Goal: Information Seeking & Learning: Learn about a topic

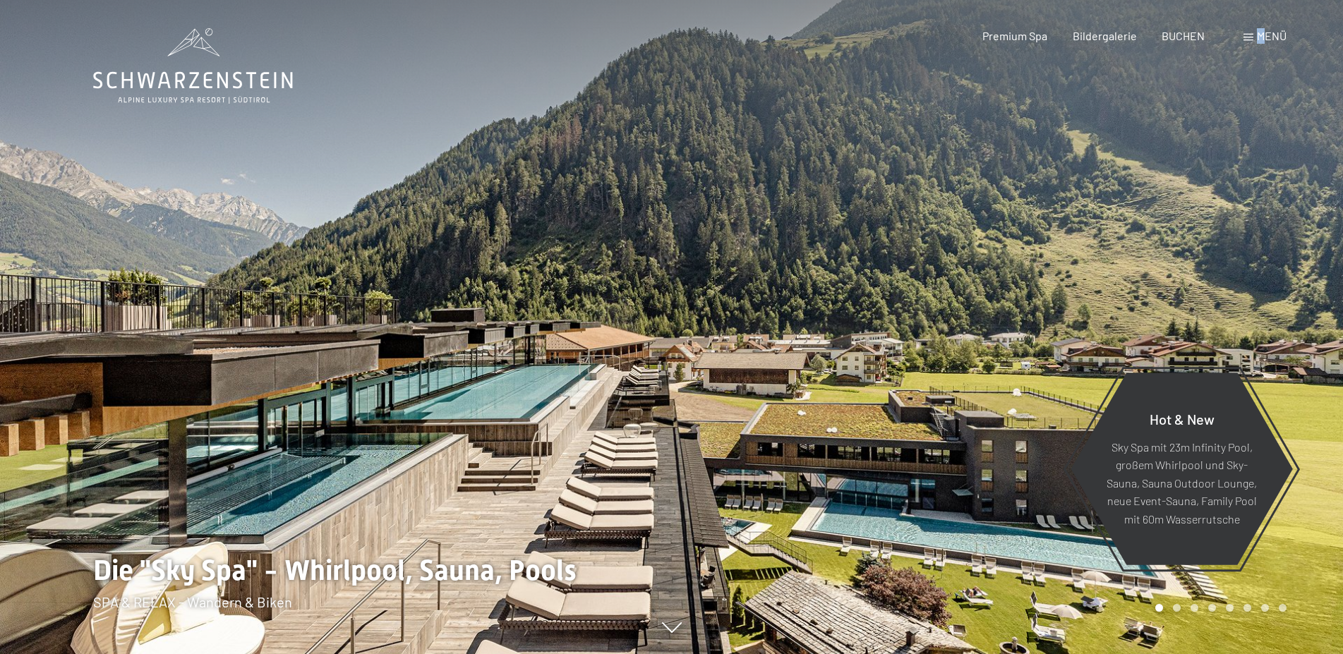
click at [1261, 39] on span "Menü" at bounding box center [1272, 35] width 30 height 13
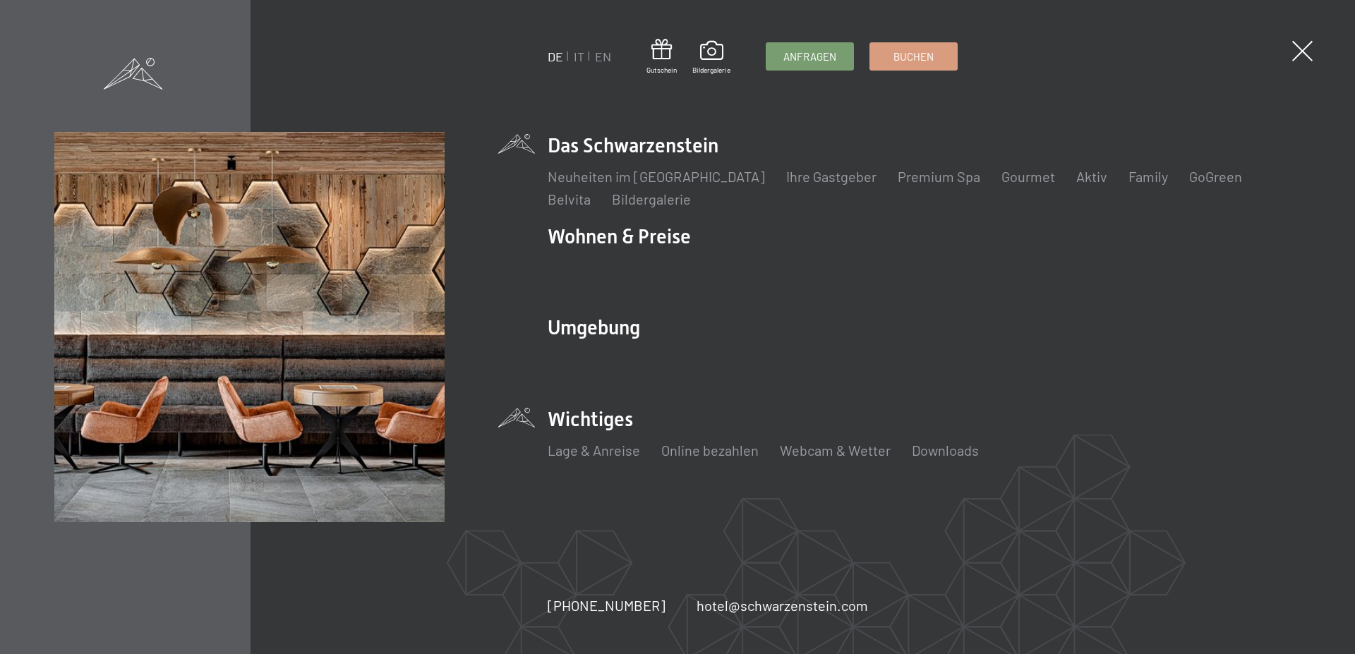
click at [590, 431] on li "Wichtiges Lage & Anreise Online bezahlen Webcam & Wetter Downloads" at bounding box center [924, 441] width 753 height 70
click at [612, 450] on link "Lage & Anreise" at bounding box center [594, 450] width 92 height 17
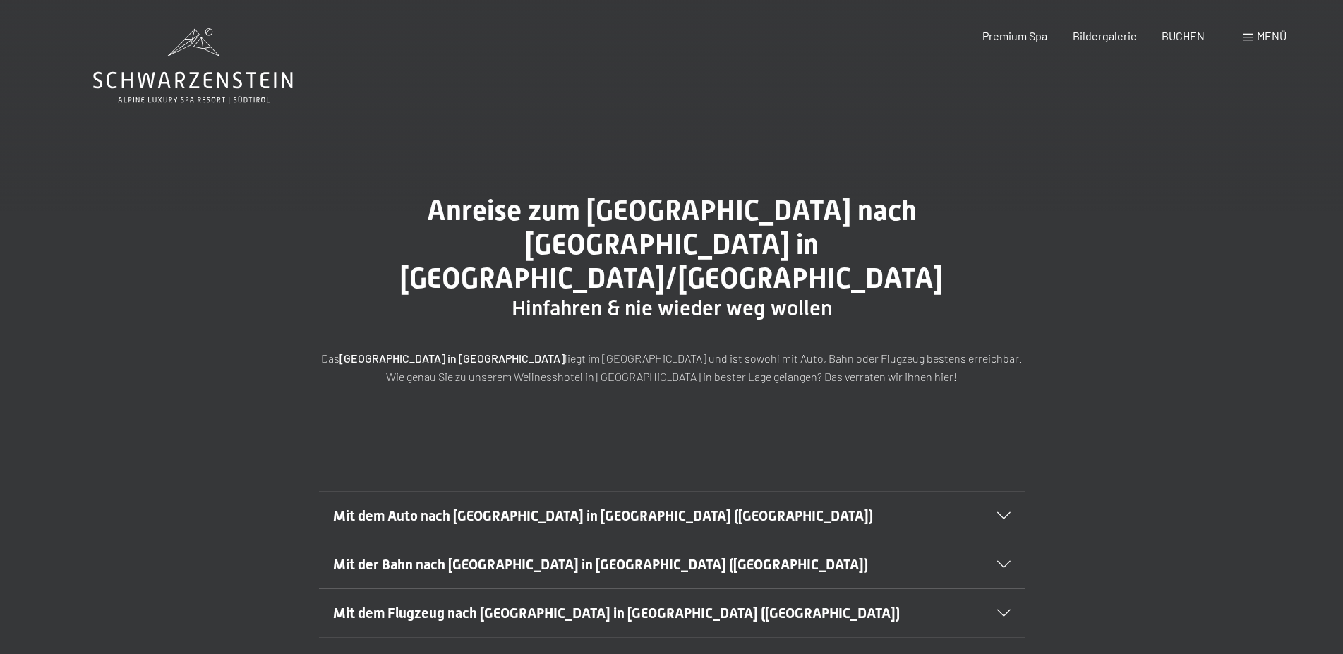
click at [1267, 35] on span "Menü" at bounding box center [1272, 35] width 30 height 13
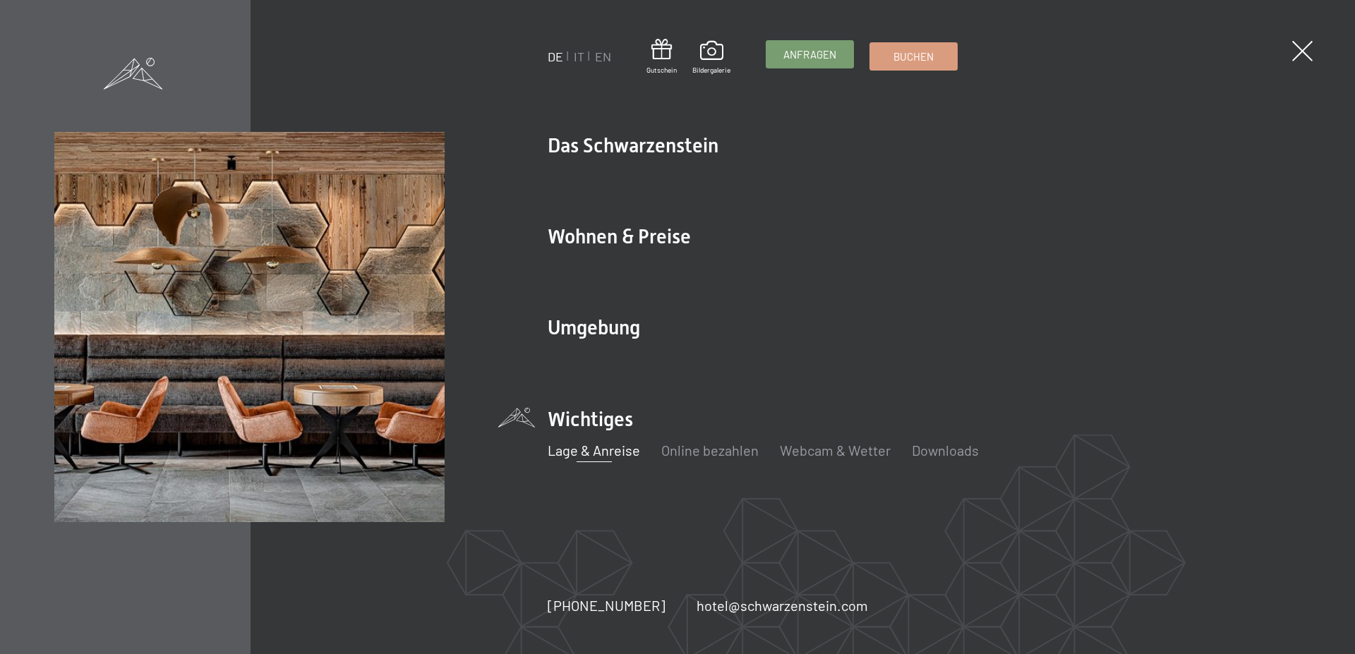
click at [785, 68] on link "Anfragen" at bounding box center [809, 54] width 87 height 27
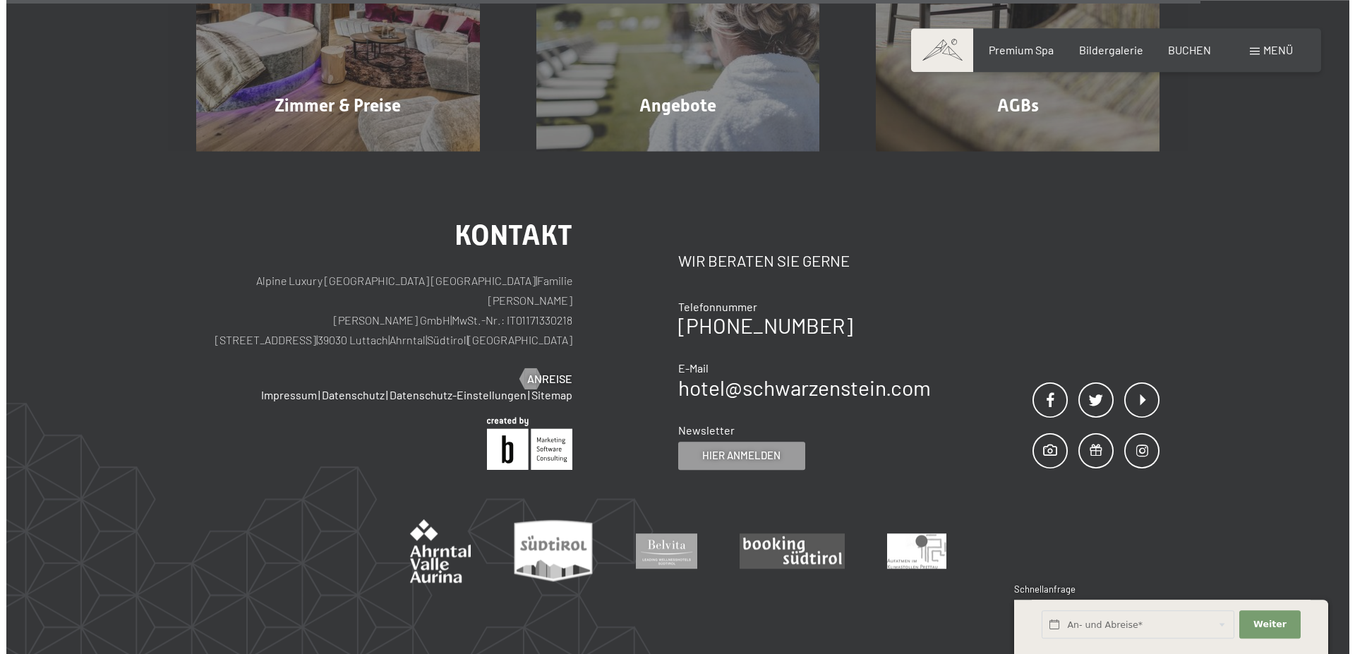
scroll to position [1153, 0]
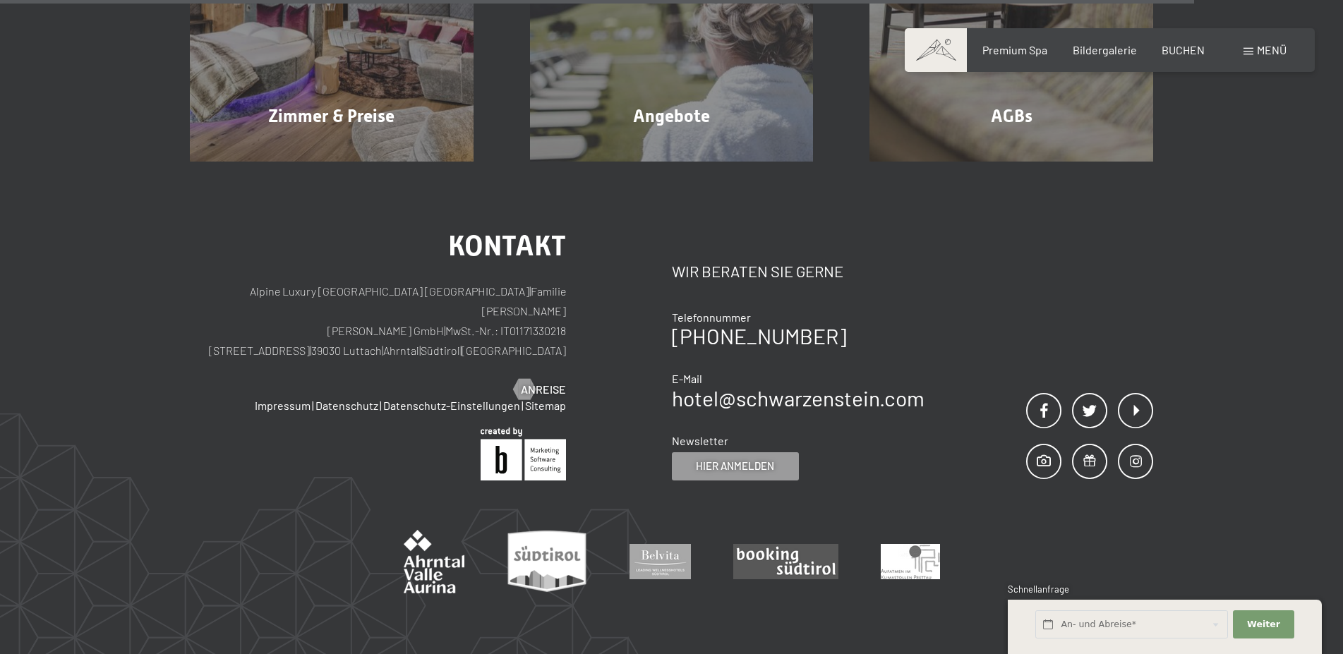
click at [1256, 52] on div "Menü" at bounding box center [1264, 50] width 43 height 16
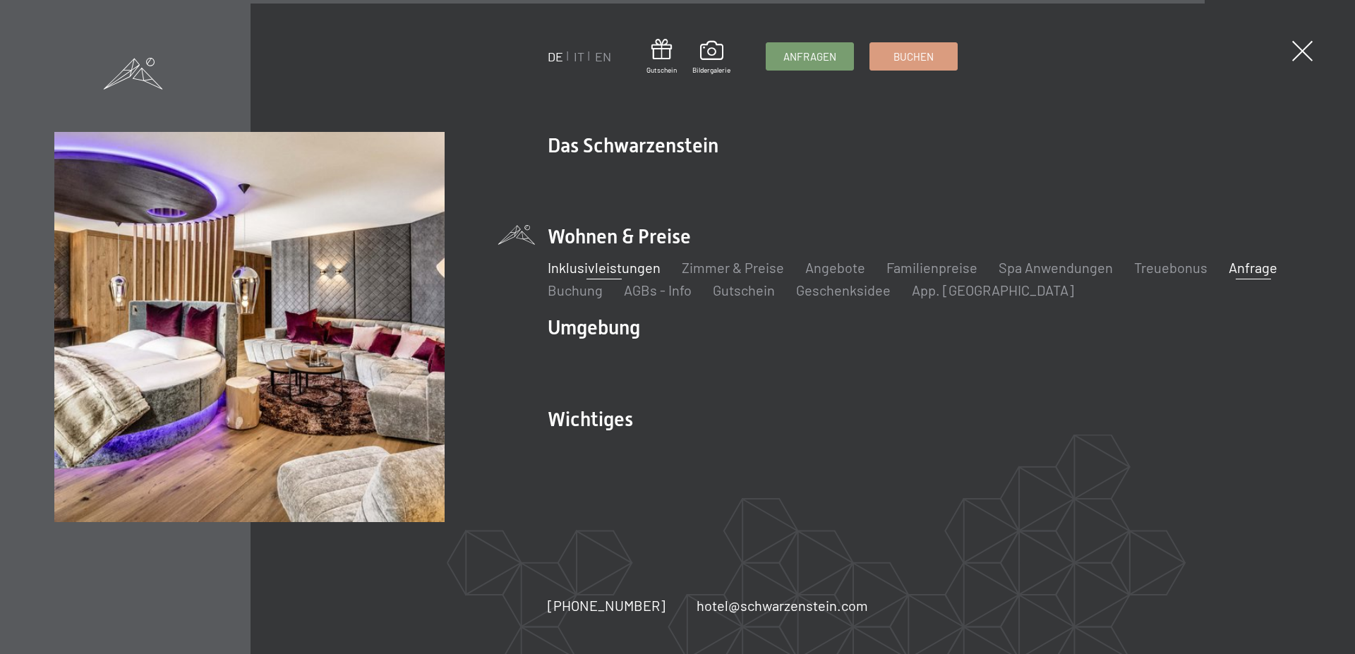
click at [581, 273] on link "Inklusivleistungen" at bounding box center [604, 267] width 113 height 17
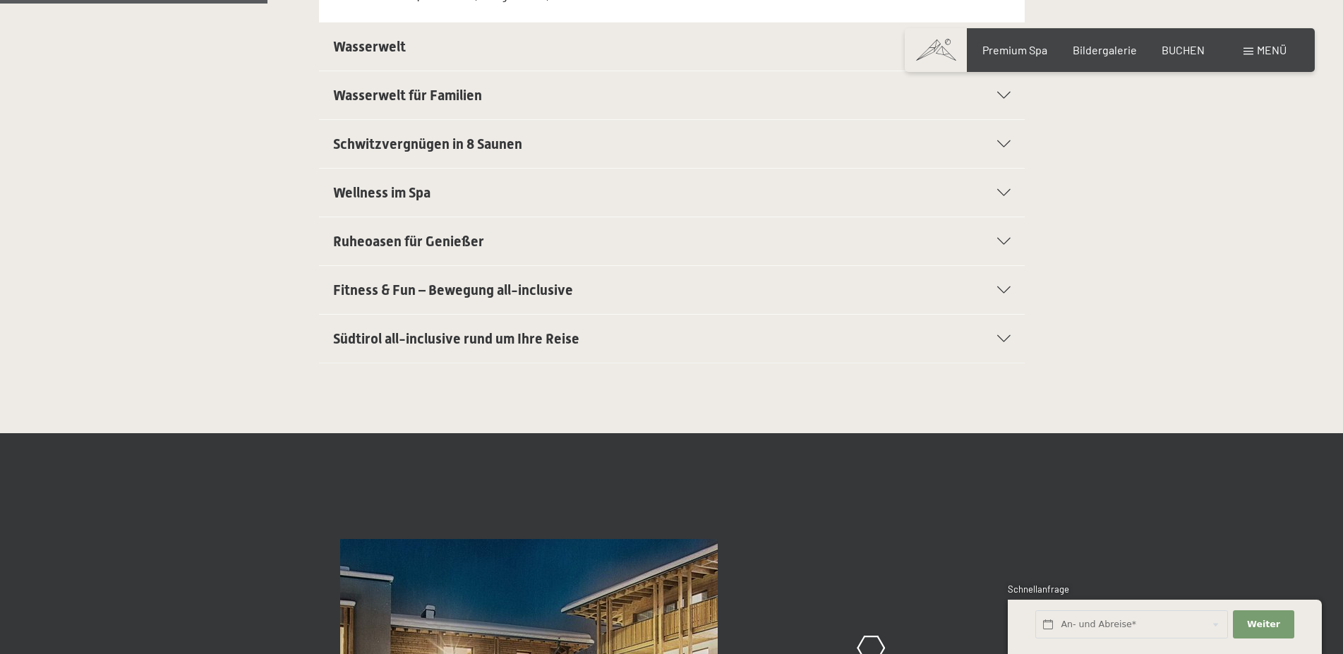
scroll to position [432, 0]
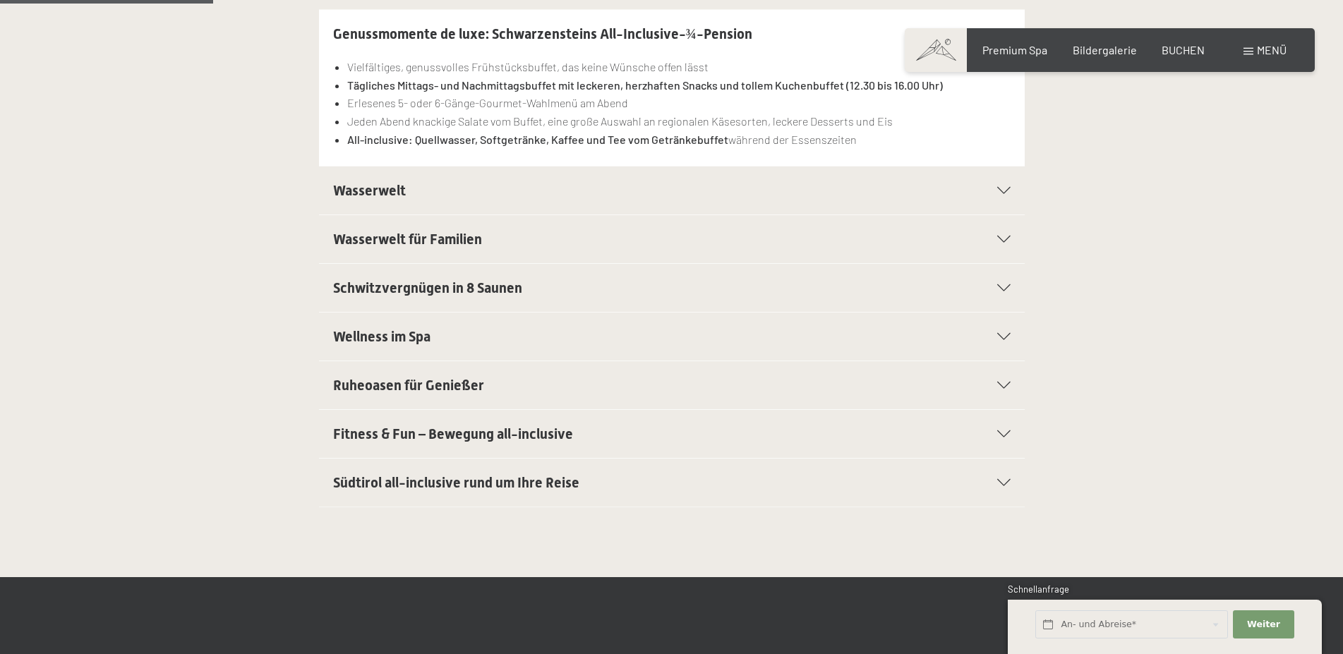
click at [373, 190] on span "Wasserwelt" at bounding box center [369, 190] width 73 height 17
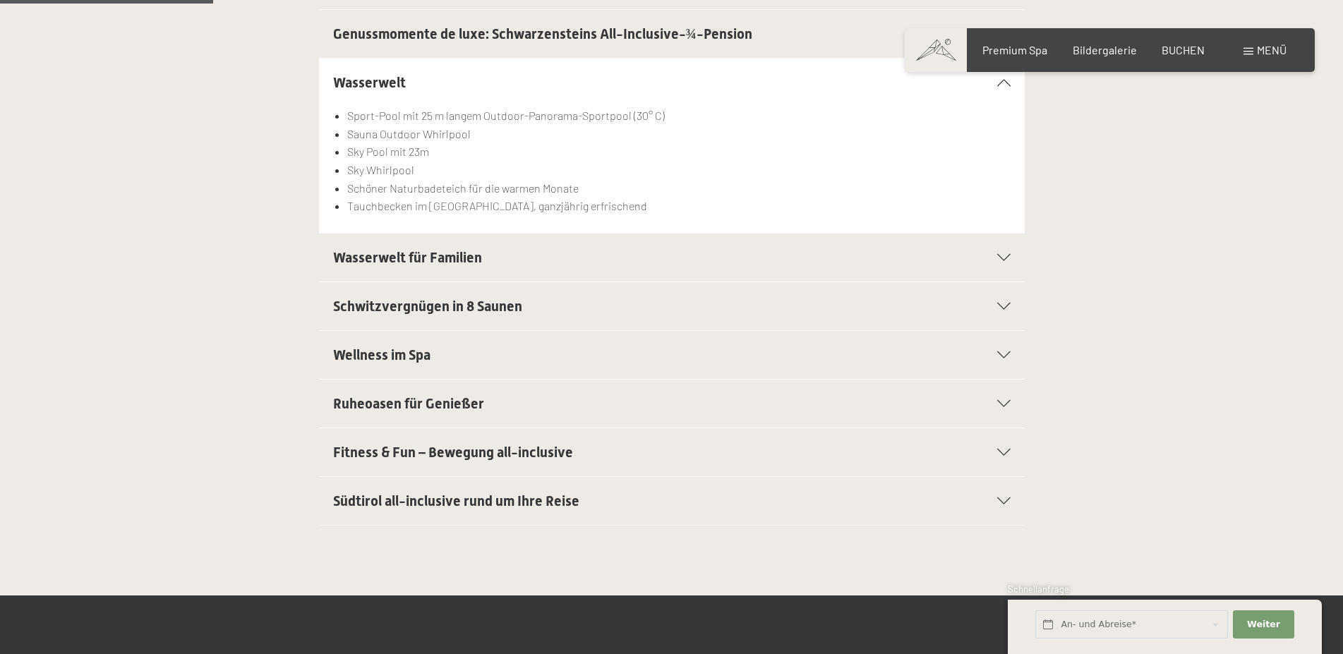
click at [391, 309] on span "Schwitzvergnügen in 8 Saunen" at bounding box center [427, 306] width 189 height 17
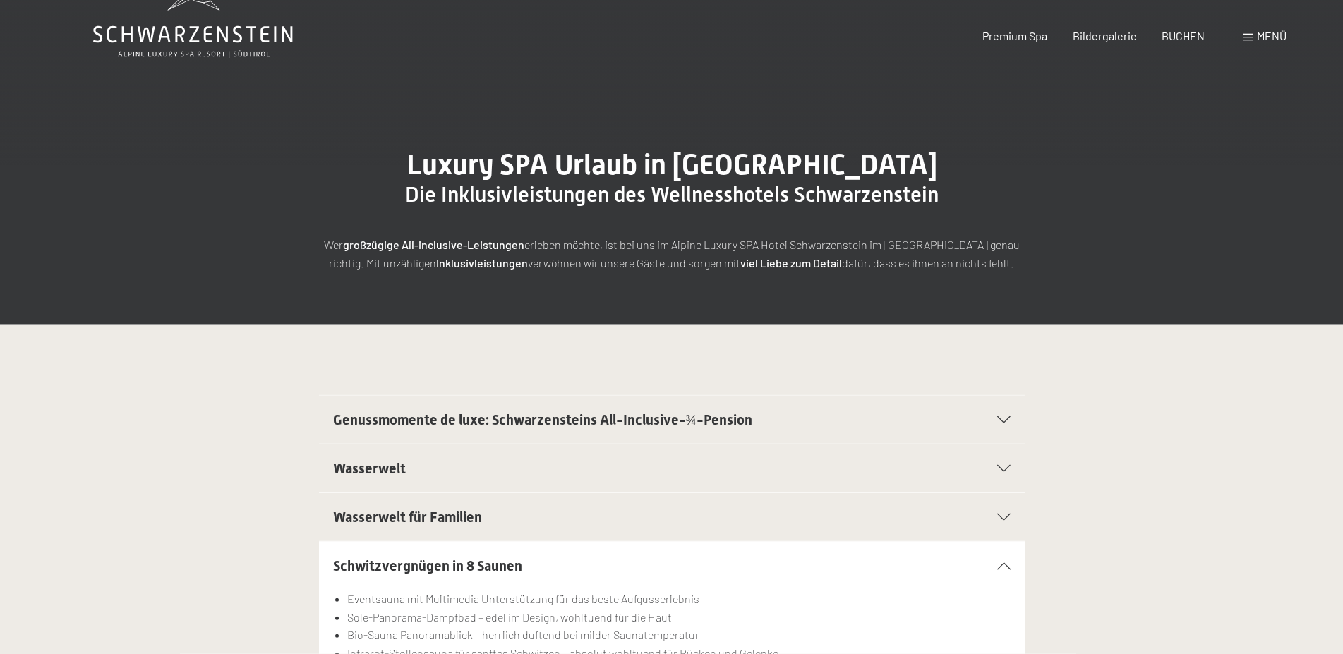
scroll to position [0, 0]
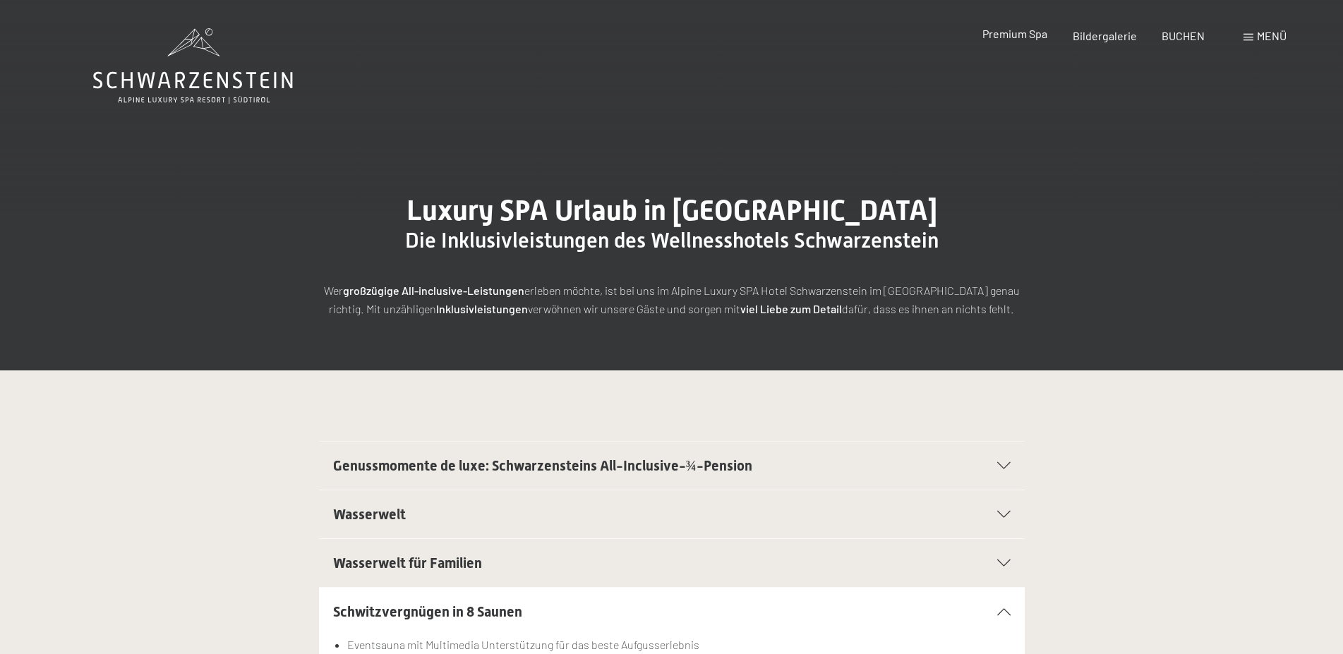
click at [1041, 40] on span "Premium Spa" at bounding box center [1014, 33] width 65 height 13
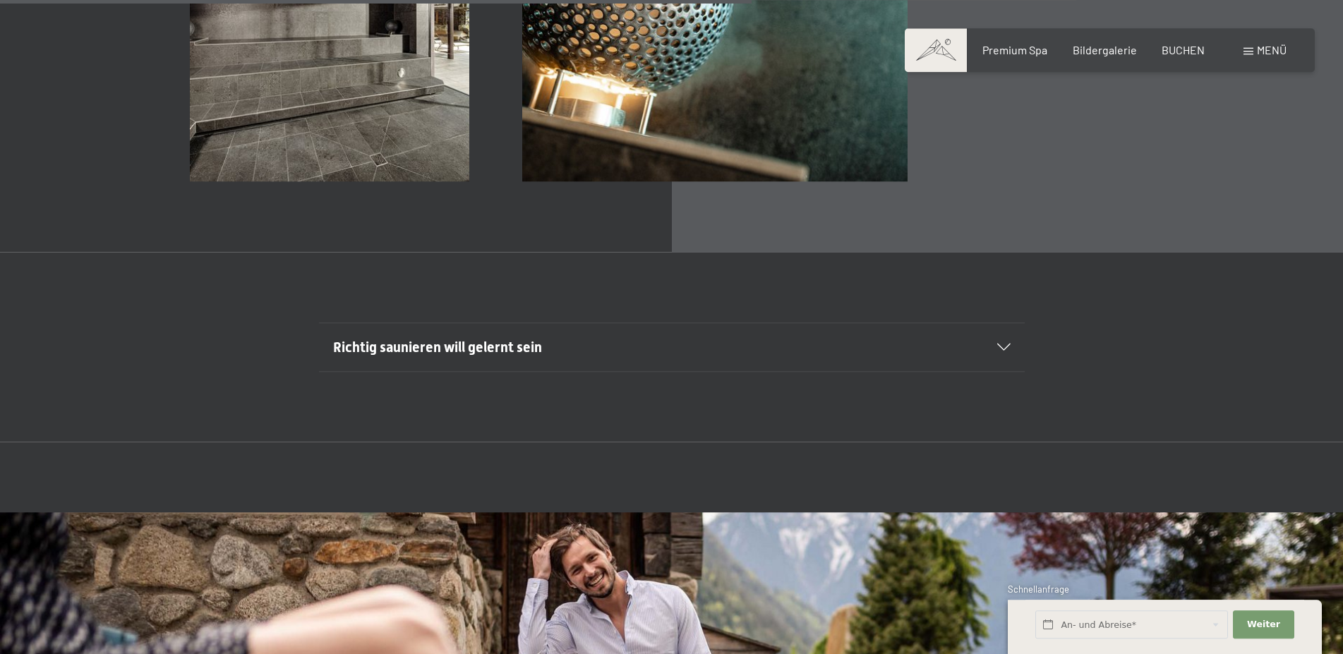
scroll to position [5326, 0]
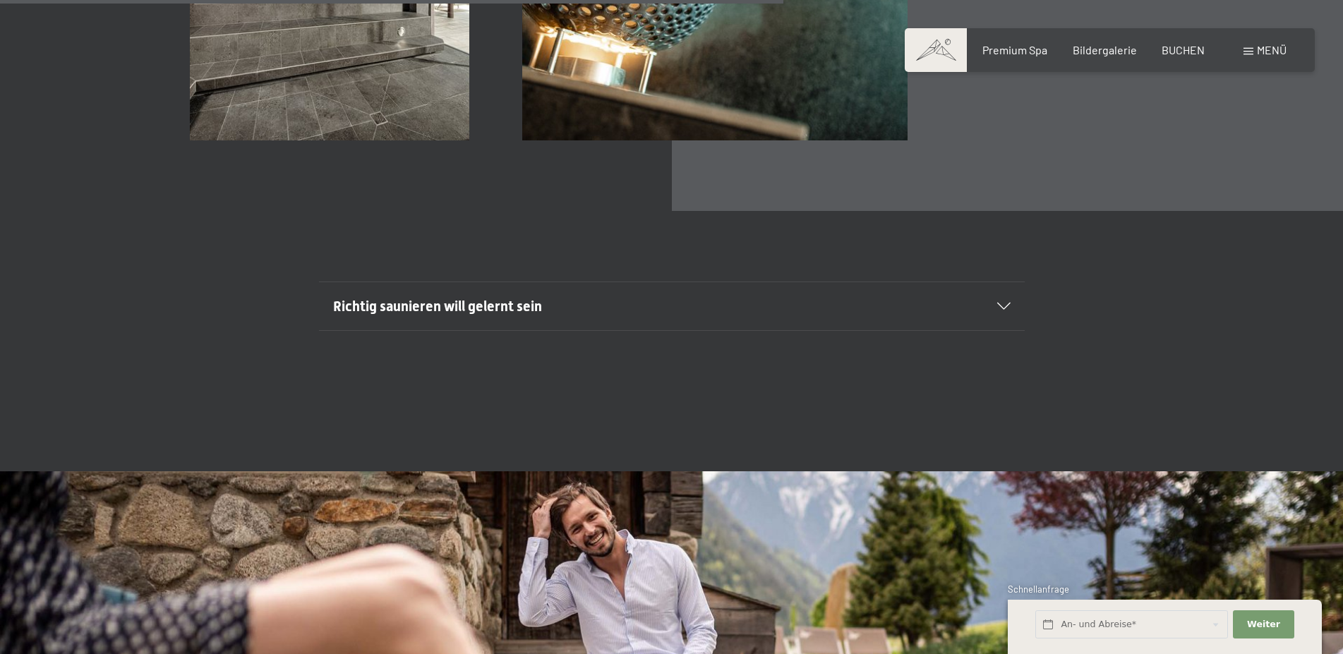
click at [575, 299] on h2 "Richtig saunieren will gelernt sein" at bounding box center [638, 306] width 610 height 20
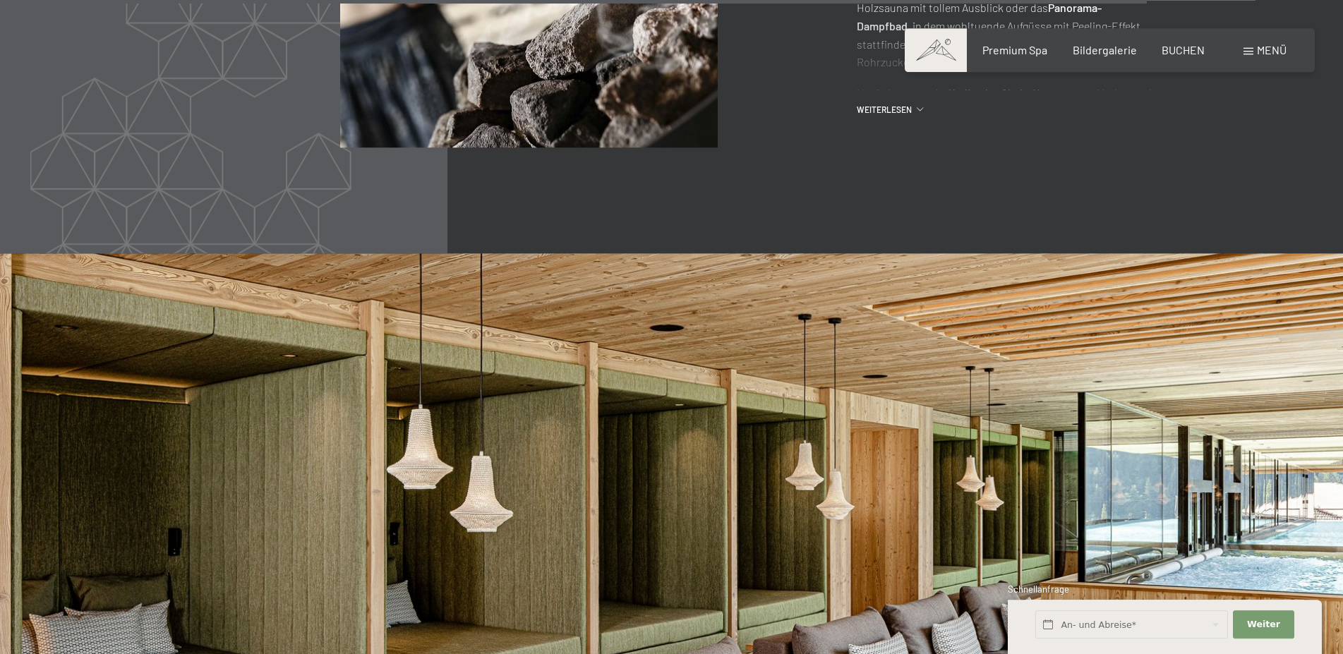
scroll to position [7485, 0]
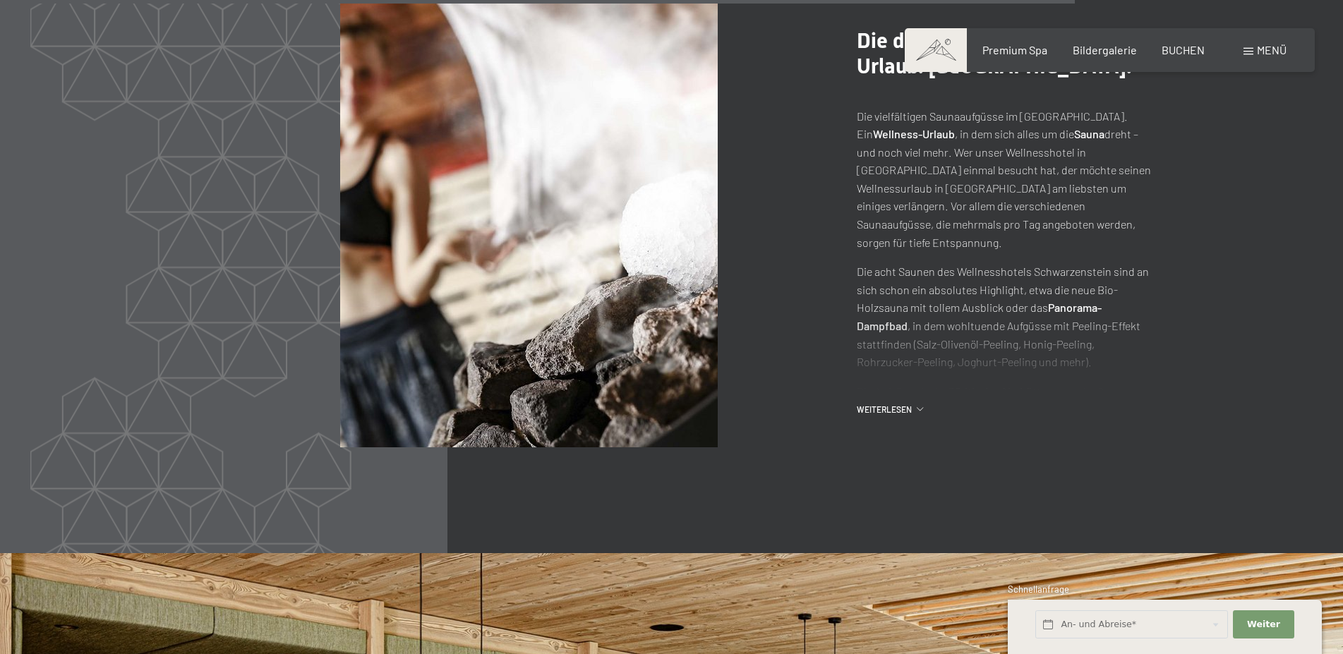
click at [1258, 53] on span "Menü" at bounding box center [1272, 49] width 30 height 13
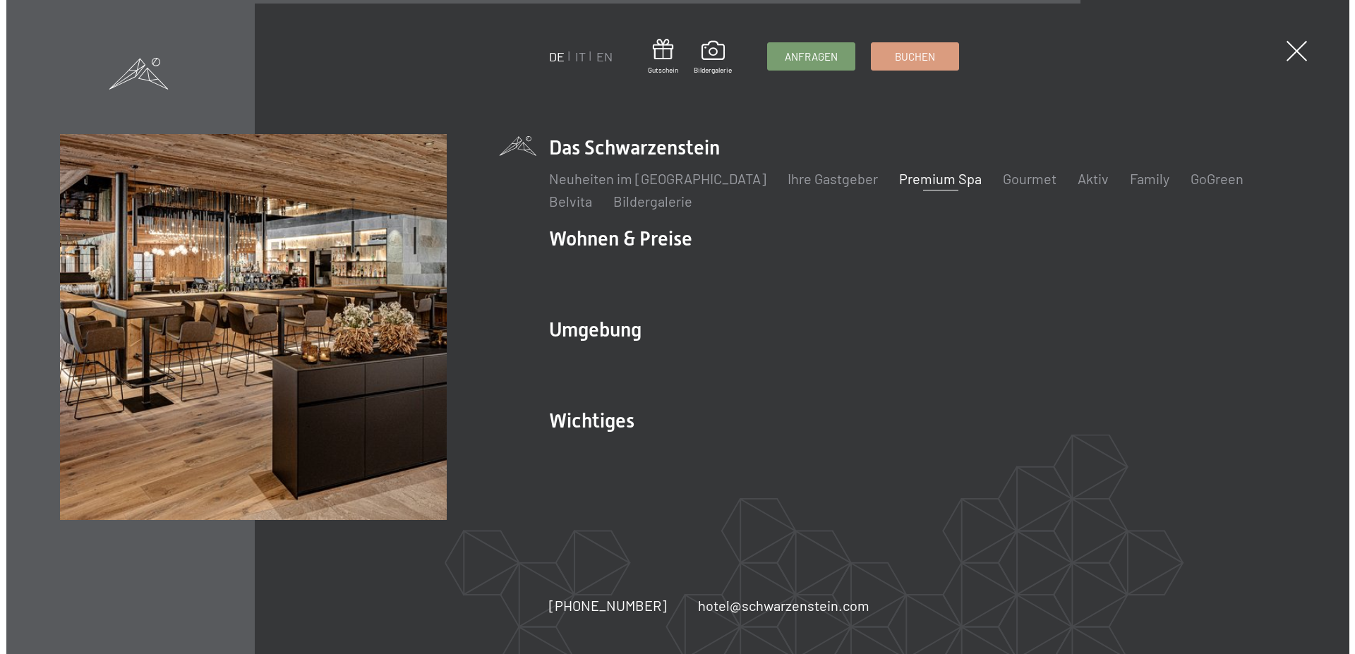
scroll to position [7505, 0]
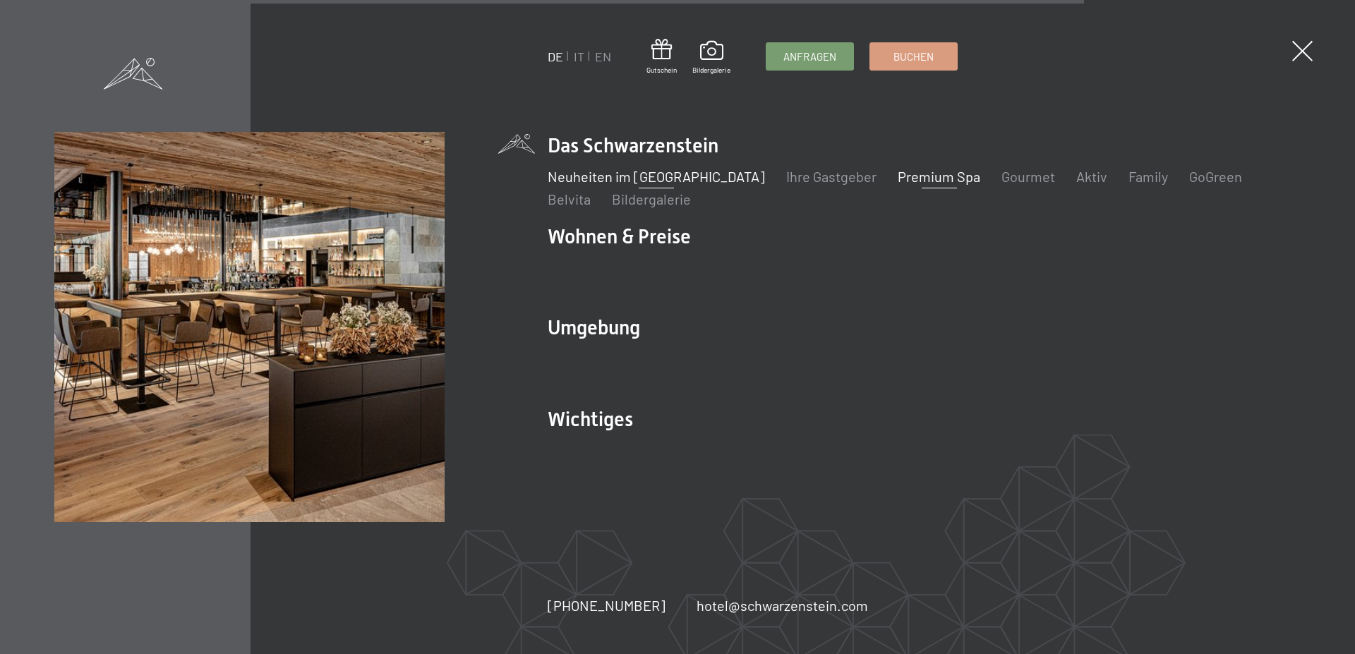
click at [598, 181] on link "Neuheiten im [GEOGRAPHIC_DATA]" at bounding box center [656, 176] width 217 height 17
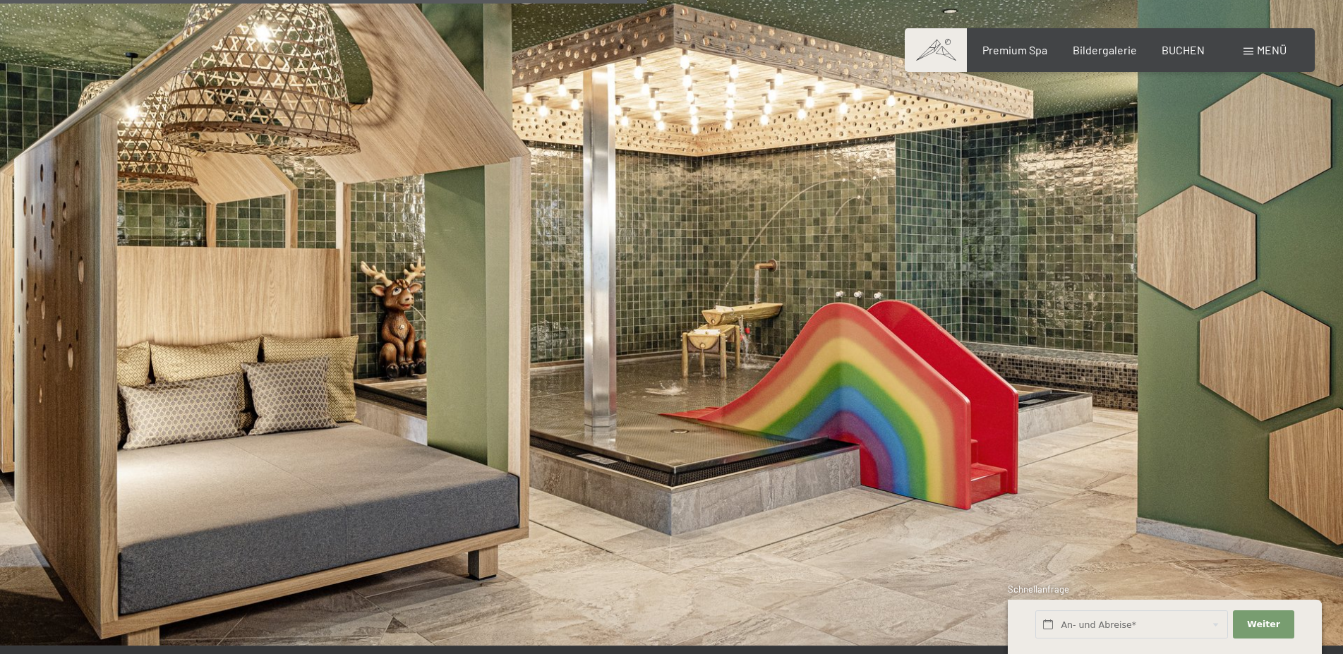
scroll to position [2878, 0]
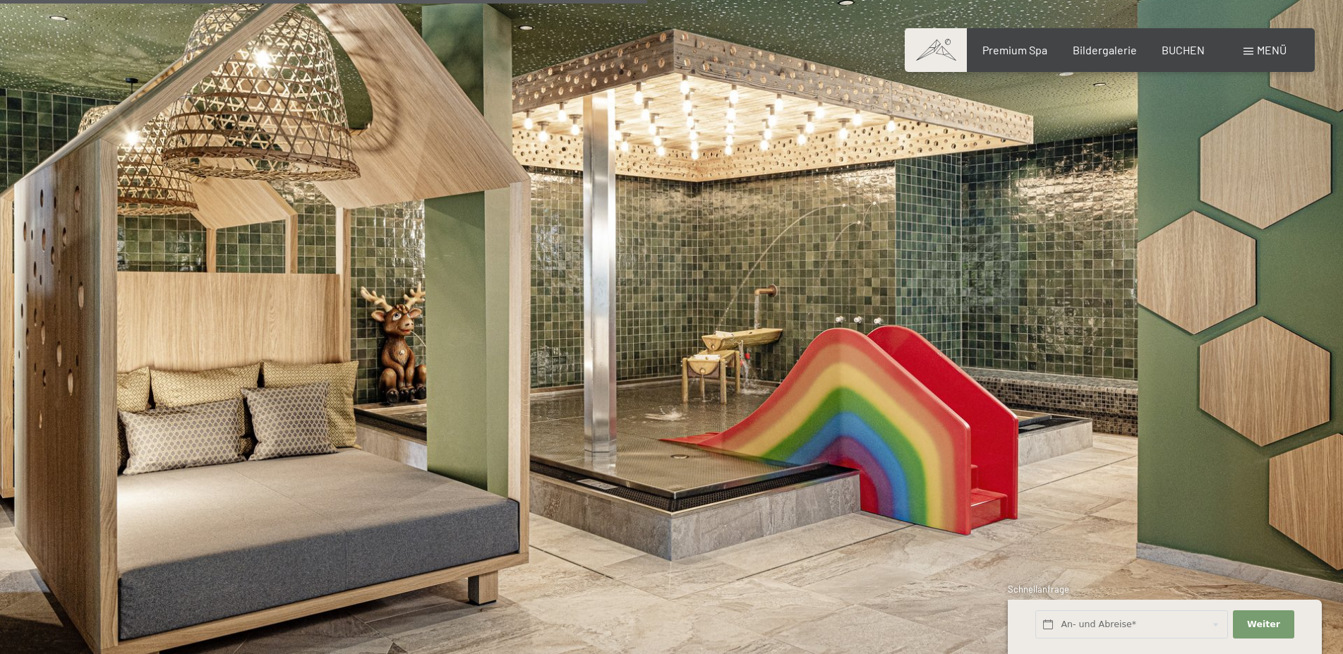
click at [1271, 47] on span "Menü" at bounding box center [1272, 49] width 30 height 13
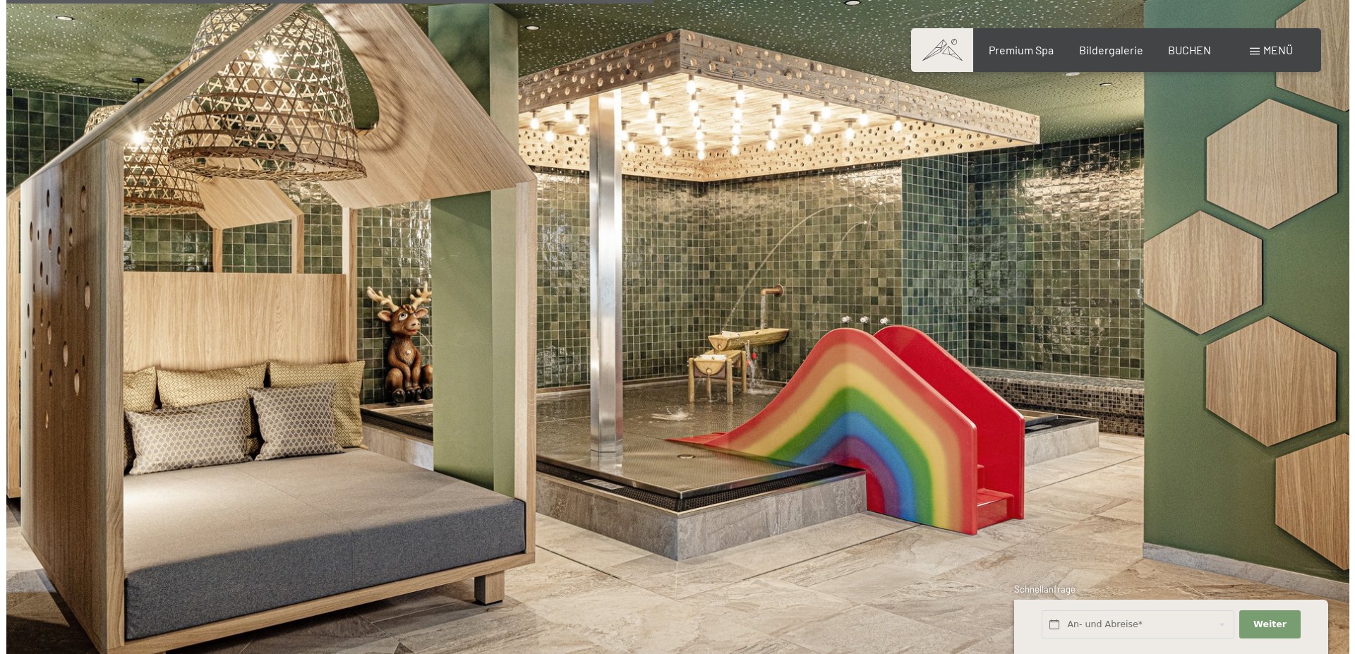
scroll to position [2891, 0]
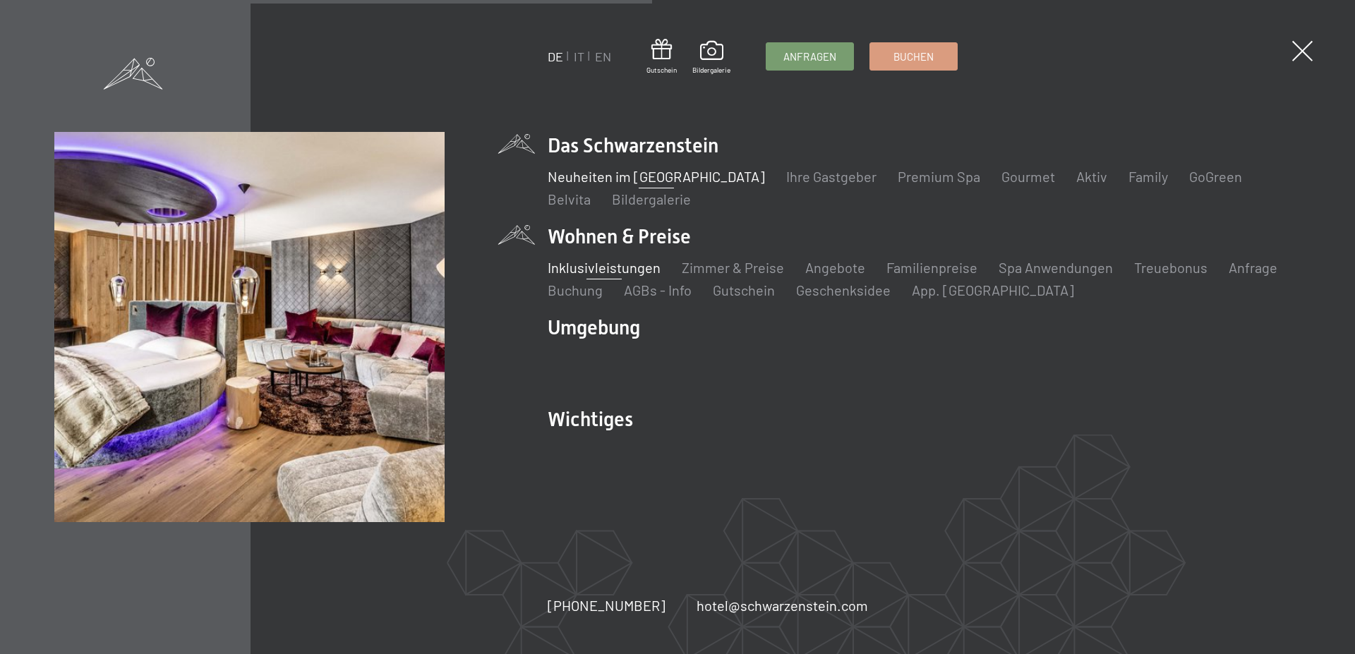
click at [603, 276] on link "Inklusivleistungen" at bounding box center [604, 267] width 113 height 17
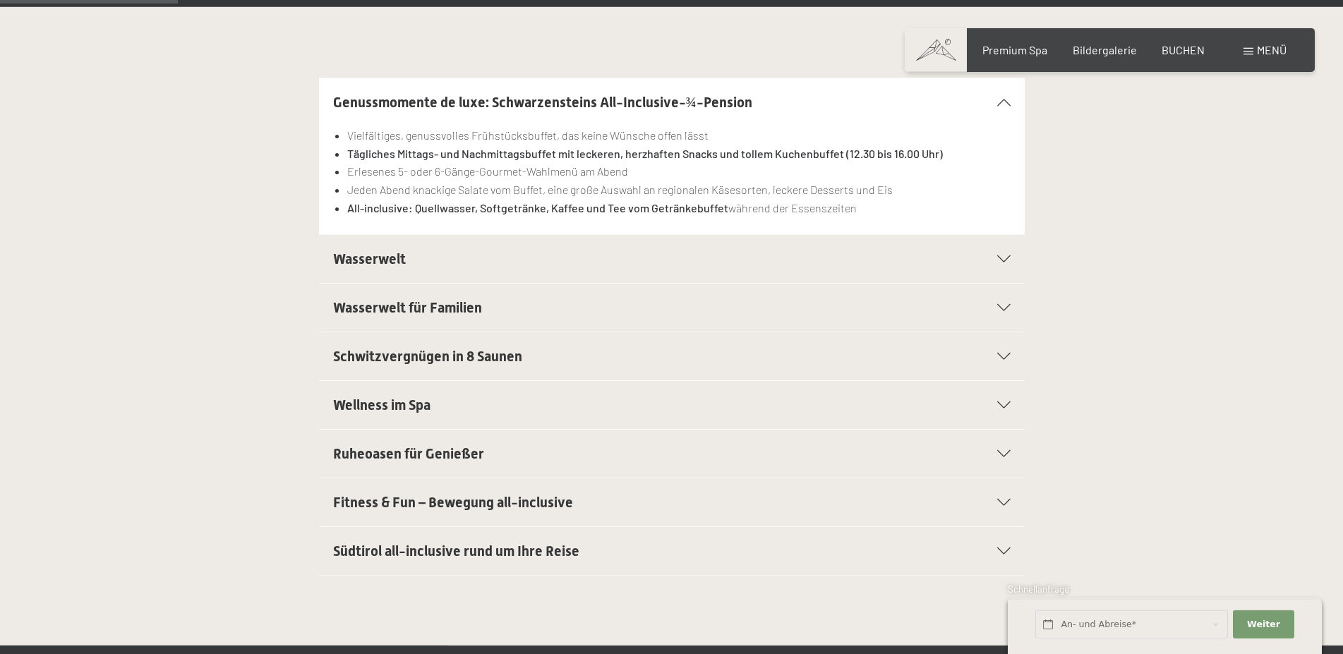
scroll to position [360, 0]
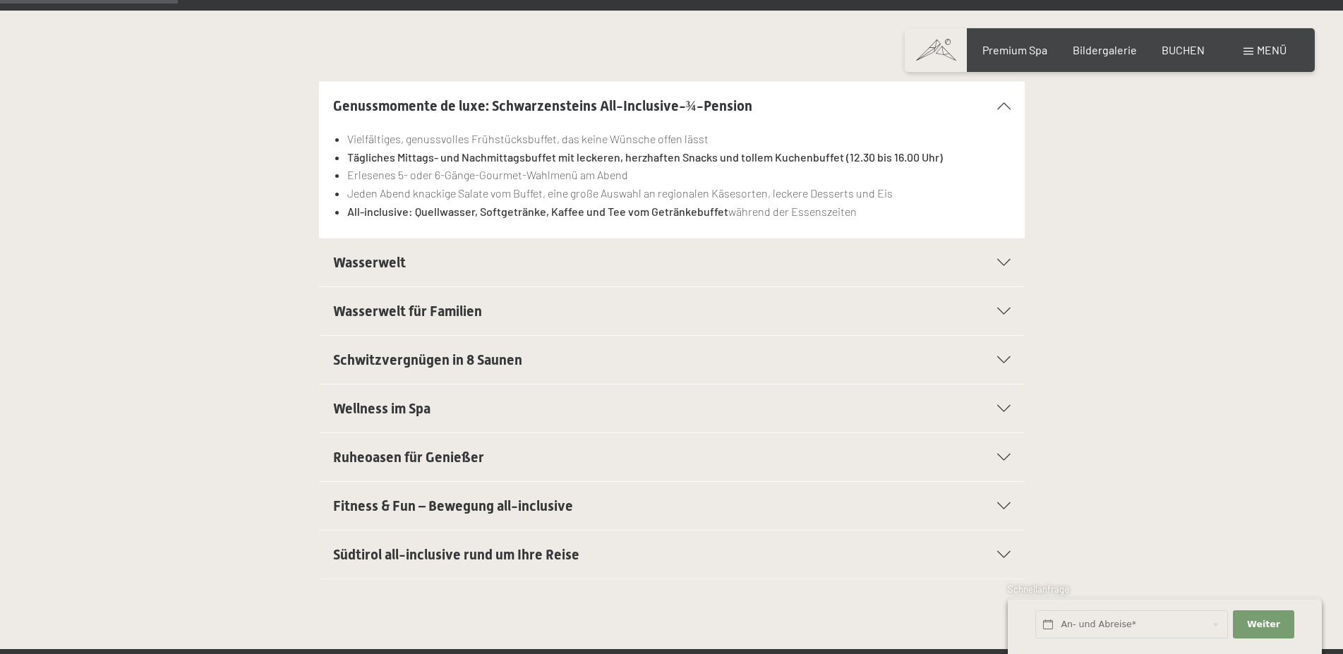
click at [368, 269] on span "Wasserwelt" at bounding box center [369, 262] width 73 height 17
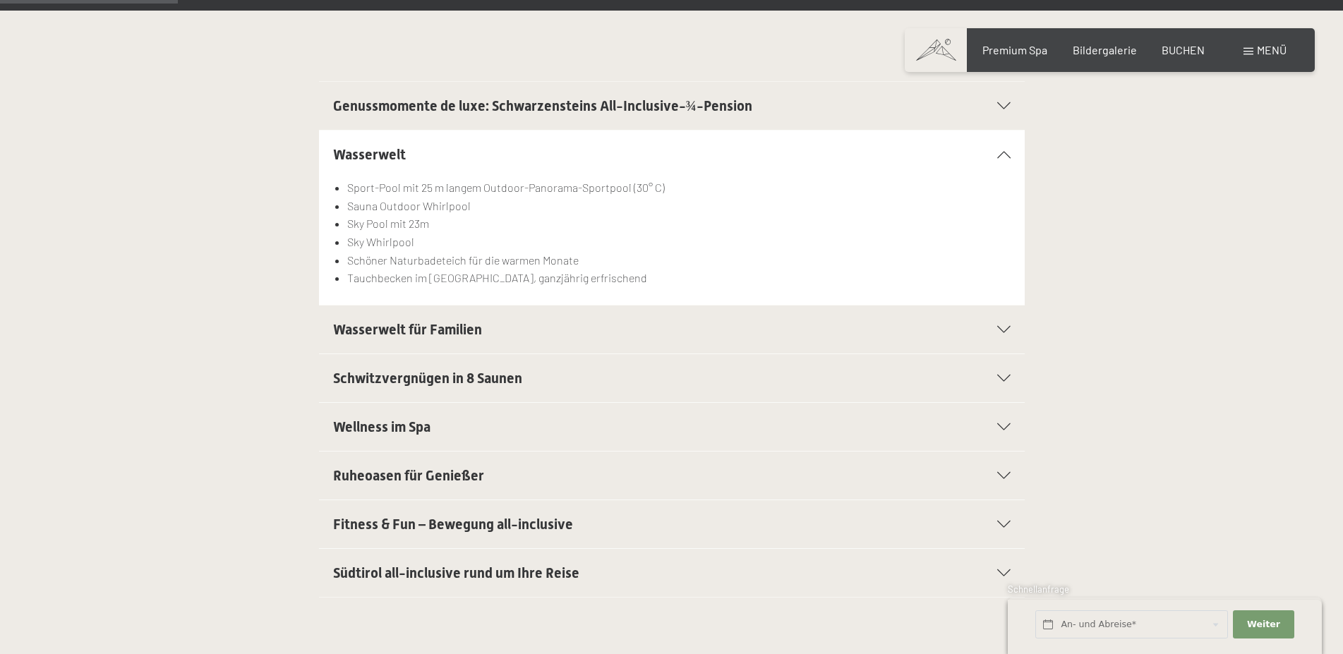
click at [437, 521] on span "Fitness & Fun – Bewegung all-inclusive" at bounding box center [453, 524] width 240 height 17
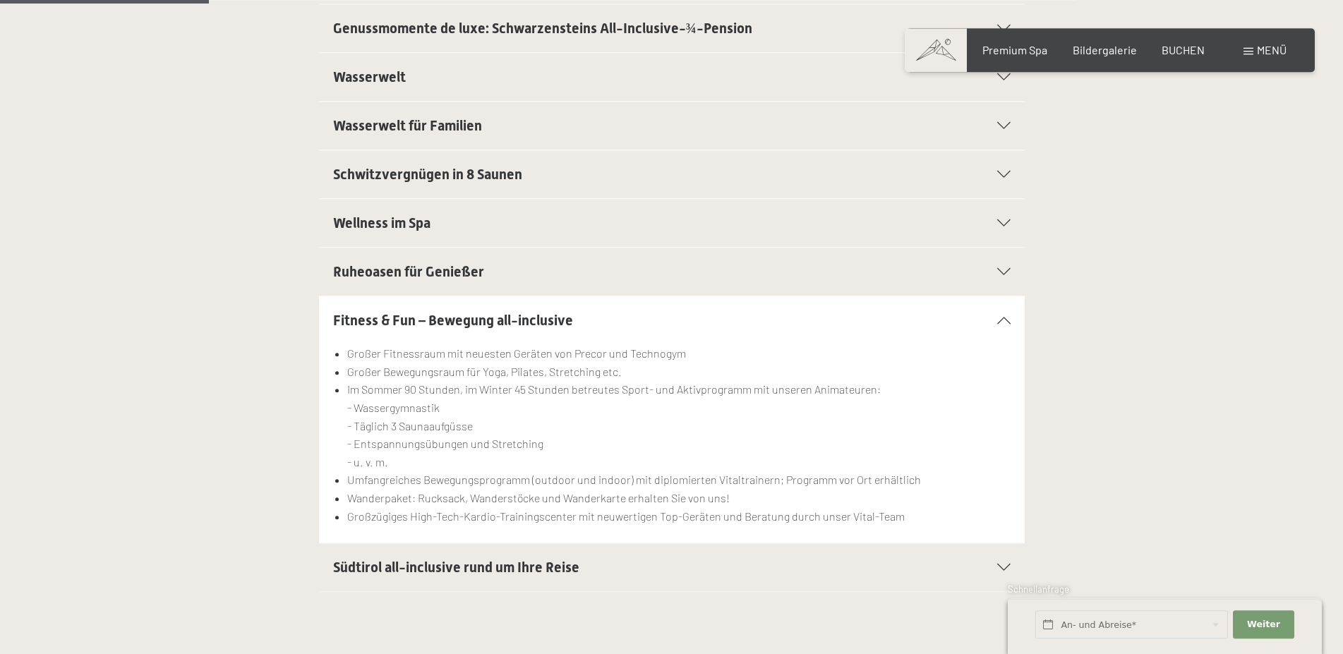
scroll to position [432, 0]
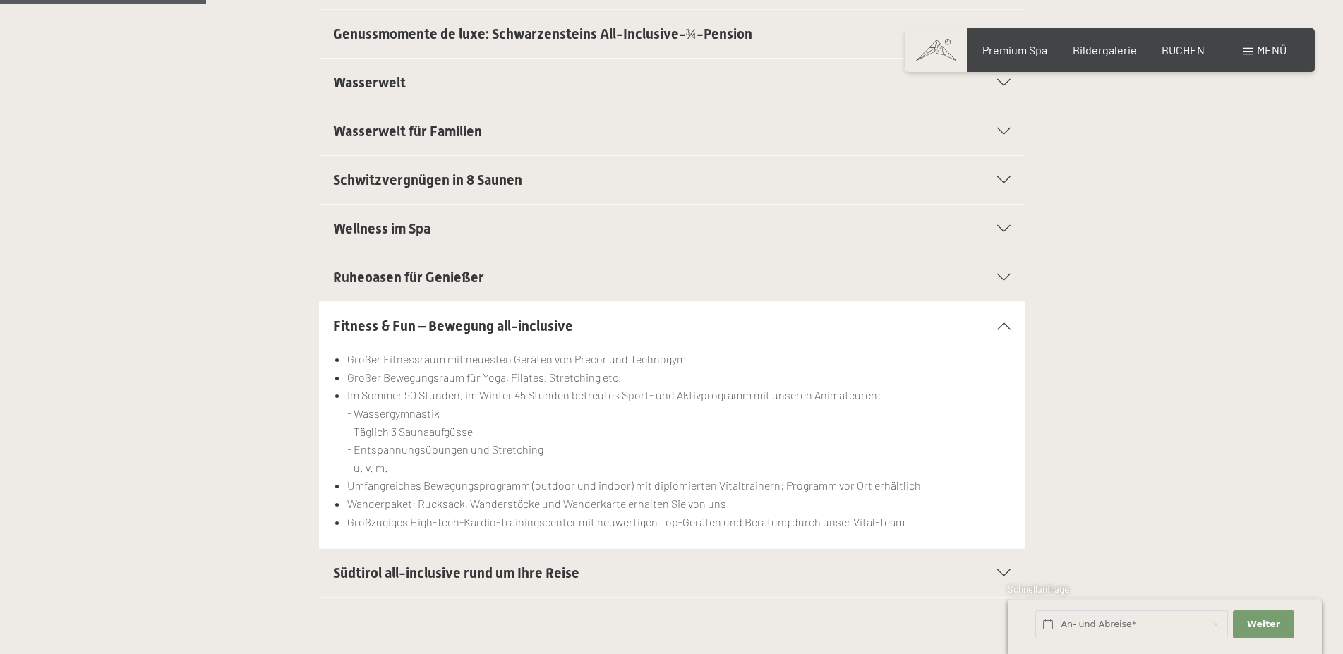
click at [405, 230] on span "Wellness im Spa" at bounding box center [381, 228] width 97 height 17
